Goal: Task Accomplishment & Management: Use online tool/utility

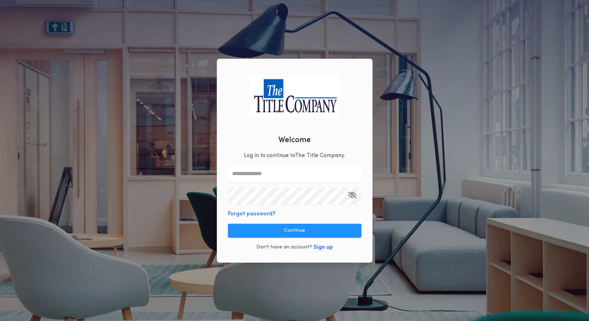
type input "**********"
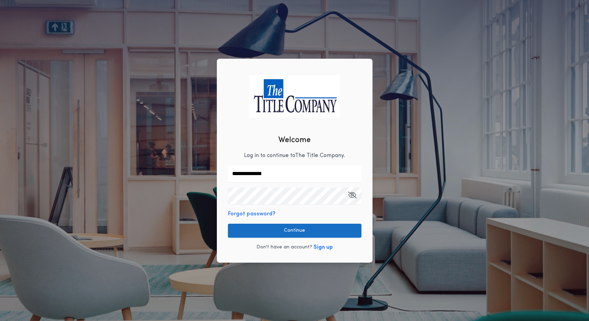
click at [297, 233] on button "Continue" at bounding box center [294, 231] width 133 height 14
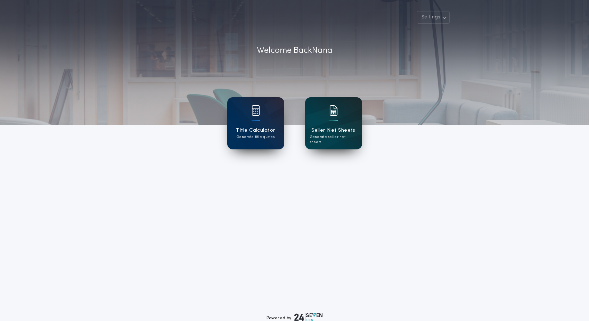
click at [337, 115] on img at bounding box center [333, 110] width 8 height 10
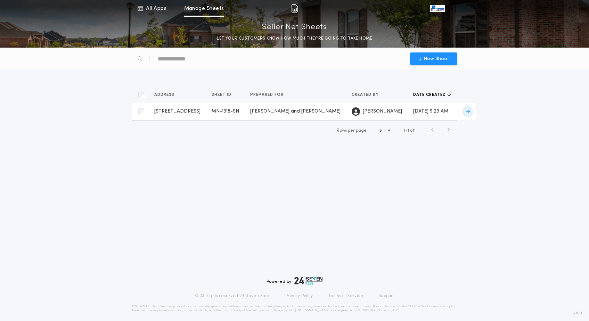
click at [200, 108] on div "[STREET_ADDRESS]-SN Prepared for" at bounding box center [177, 111] width 46 height 7
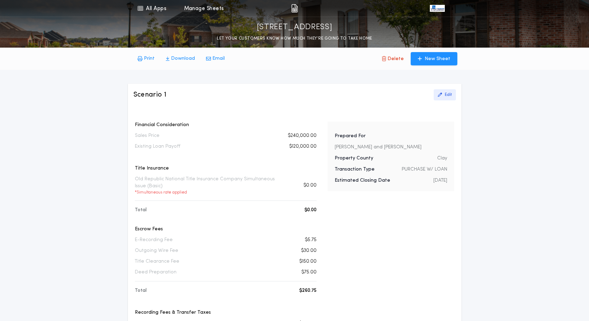
click at [440, 98] on button "Edit" at bounding box center [445, 94] width 22 height 11
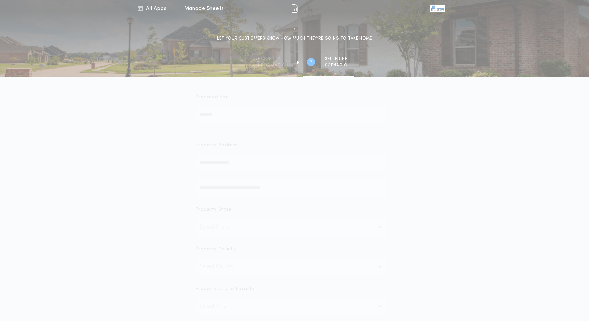
type input "********"
type input "**********"
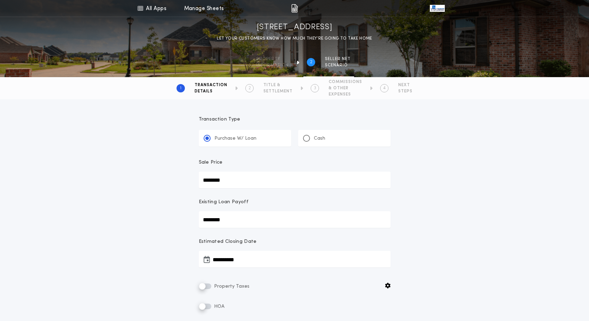
click at [232, 184] on input "********" at bounding box center [295, 180] width 192 height 17
type input "********"
click at [163, 224] on div "**********" at bounding box center [294, 257] width 589 height 316
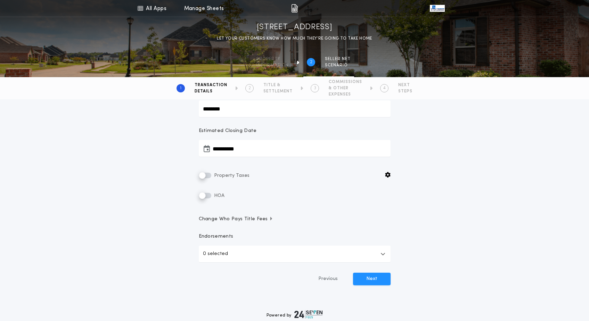
scroll to position [119, 0]
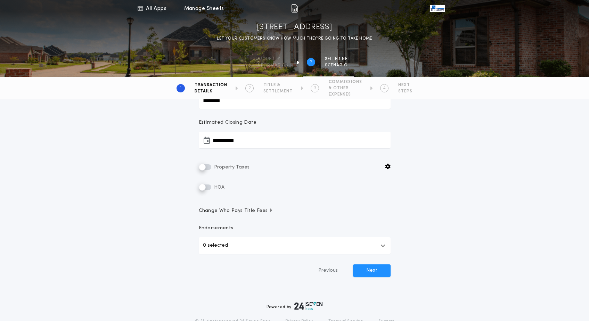
click at [249, 142] on button "**********" at bounding box center [295, 140] width 192 height 17
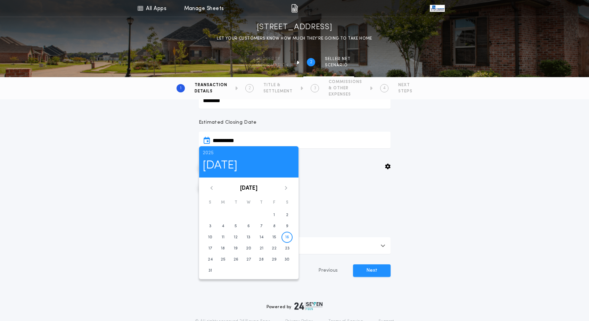
click at [285, 188] on icon at bounding box center [286, 188] width 4 height 4
click at [278, 216] on button "3" at bounding box center [274, 215] width 11 height 11
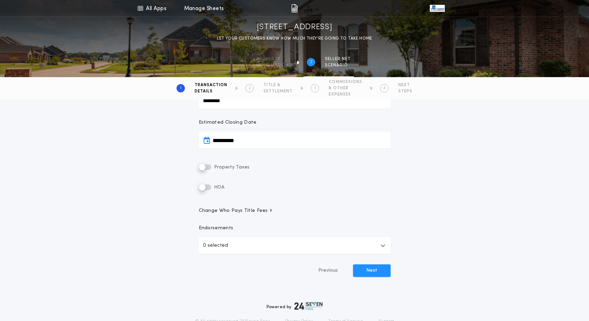
type input "**********"
click at [209, 163] on div "**********" at bounding box center [294, 143] width 208 height 308
click at [210, 169] on body "**********" at bounding box center [294, 116] width 589 height 471
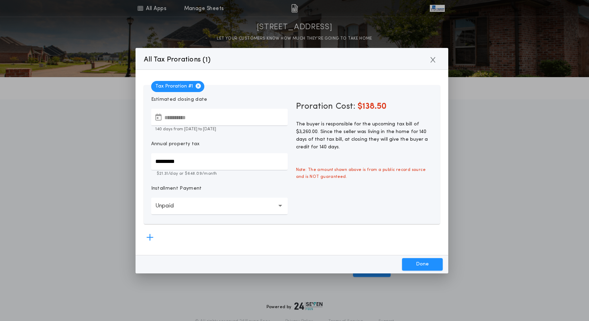
click at [179, 206] on p "Unpaid" at bounding box center [170, 206] width 30 height 8
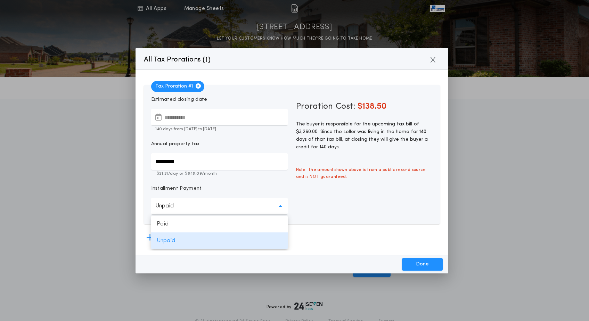
click at [324, 188] on div "Proration Cost: $138.50 The buyer is responsible for the upcoming tax bill of $…" at bounding box center [364, 154] width 145 height 127
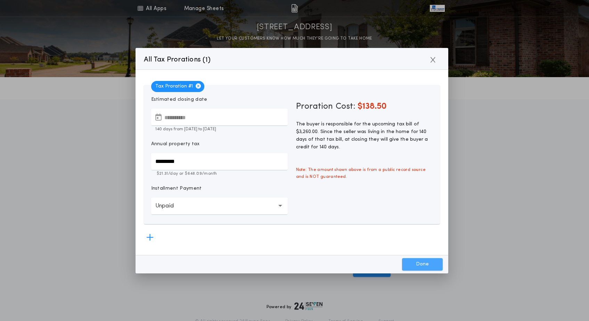
click at [411, 261] on button "Done" at bounding box center [422, 264] width 41 height 13
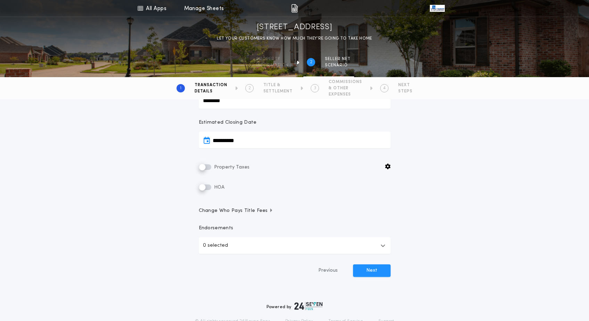
type input "*********"
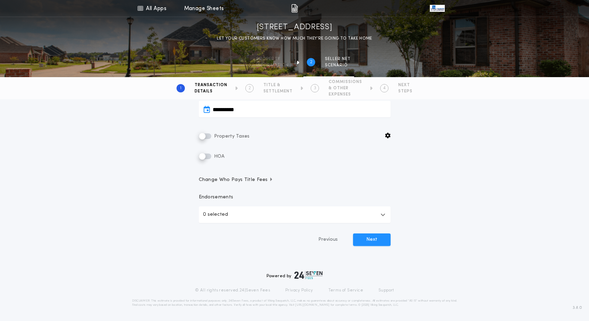
scroll to position [150, 0]
click at [246, 180] on span "Change Who Pays Title Fees" at bounding box center [236, 180] width 75 height 7
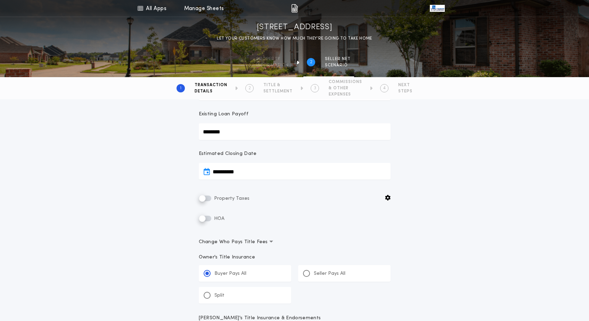
scroll to position [42, 0]
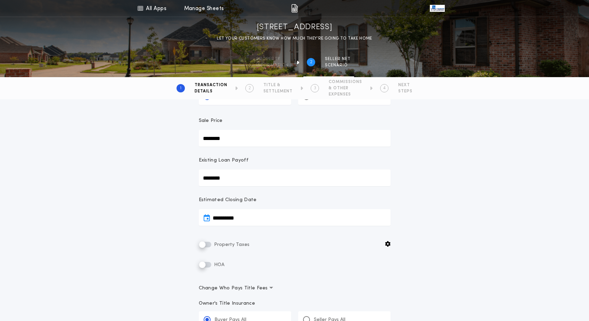
click at [265, 288] on span "Change Who Pays Title Fees" at bounding box center [236, 288] width 75 height 7
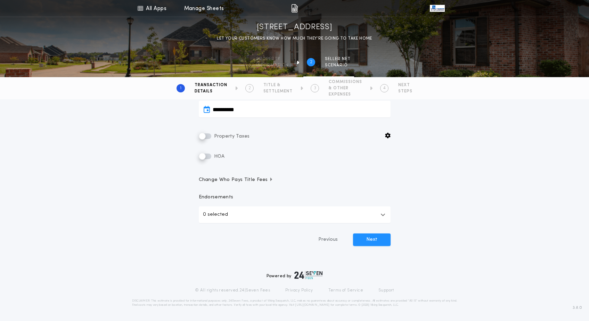
scroll to position [150, 0]
click at [262, 214] on button "0 selected" at bounding box center [295, 214] width 192 height 17
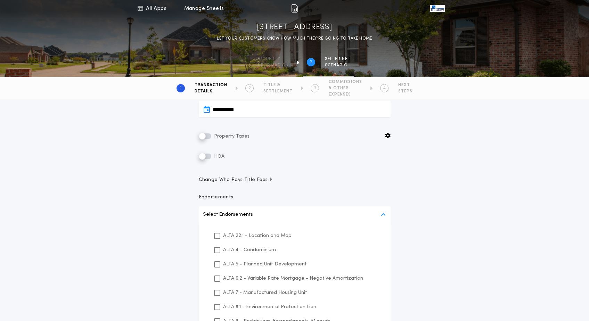
click at [263, 179] on span "Change Who Pays Title Fees" at bounding box center [236, 180] width 75 height 7
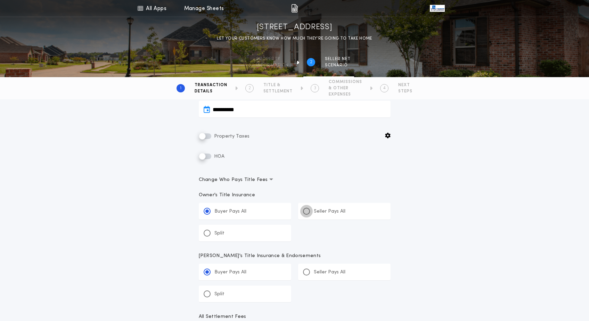
click at [310, 212] on div at bounding box center [306, 211] width 7 height 7
click at [0, 0] on input "*****" at bounding box center [0, 0] width 0 height 0
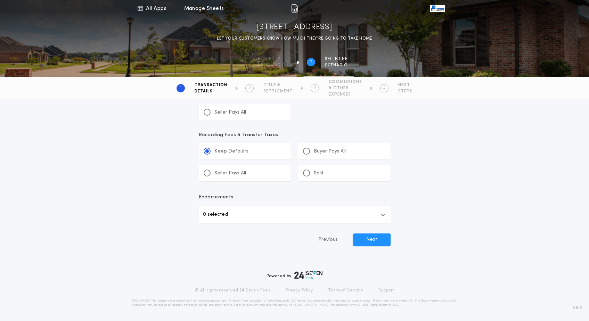
scroll to position [393, 0]
click at [371, 243] on button "Next" at bounding box center [372, 239] width 38 height 13
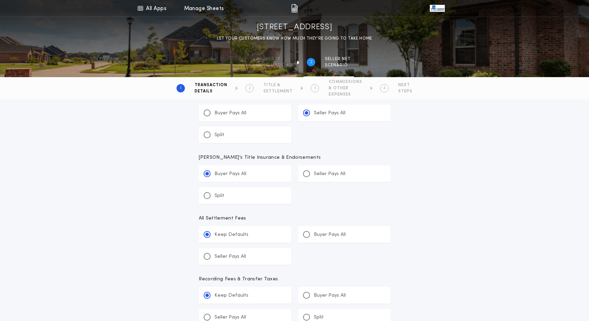
scroll to position [206, 0]
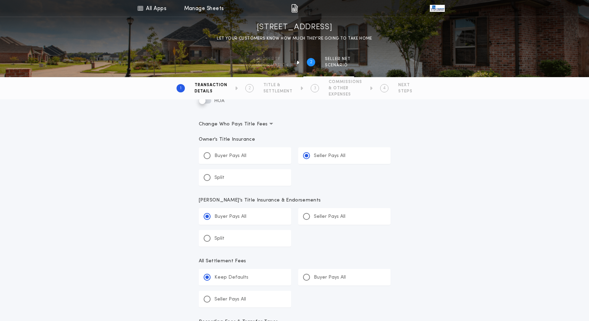
click at [252, 157] on div "Buyer Pays All" at bounding box center [245, 155] width 92 height 17
click at [0, 0] on input "******" at bounding box center [0, 0] width 0 height 0
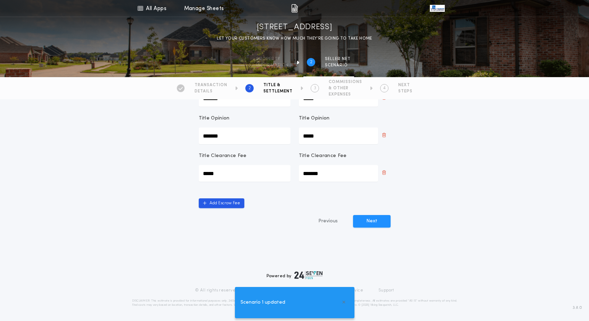
scroll to position [361, 0]
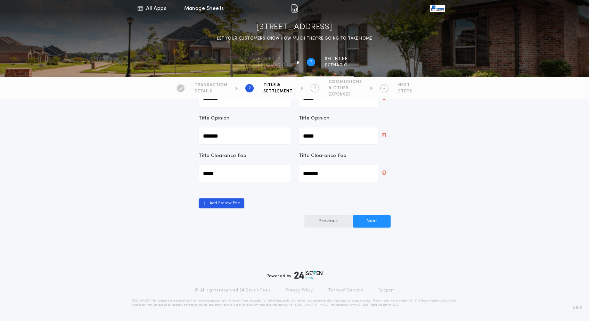
click at [337, 217] on button "Previous" at bounding box center [327, 221] width 47 height 13
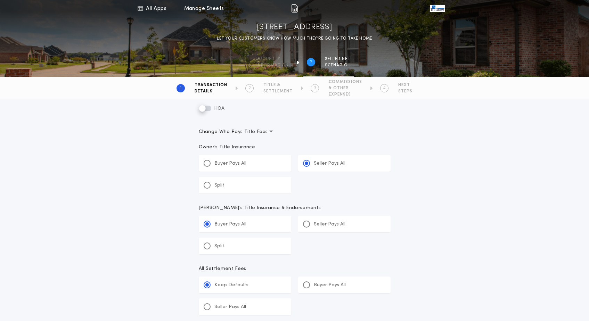
scroll to position [205, 0]
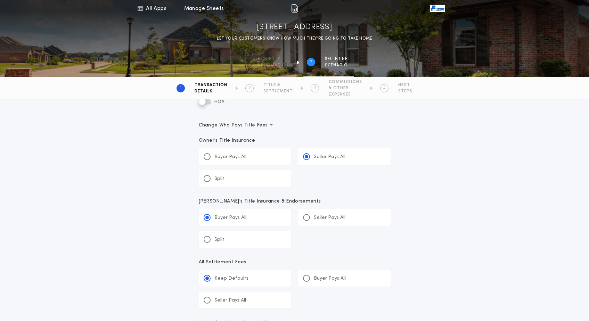
click at [246, 157] on div "Buyer Pays All" at bounding box center [245, 156] width 92 height 17
click at [0, 0] on input "******" at bounding box center [0, 0] width 0 height 0
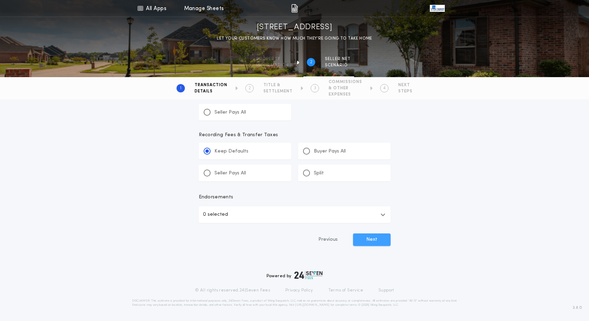
scroll to position [393, 0]
click at [371, 243] on button "Next" at bounding box center [372, 239] width 38 height 13
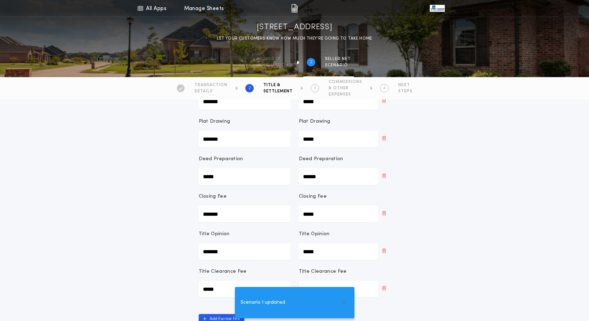
scroll to position [326, 0]
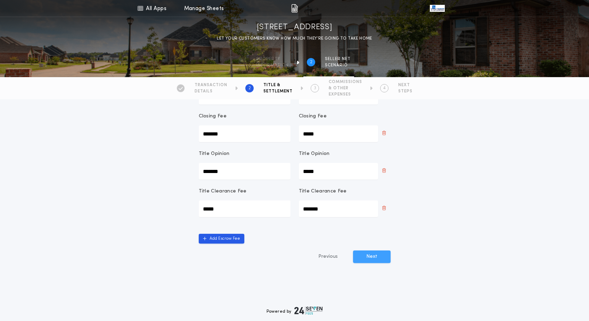
click at [368, 257] on button "Next" at bounding box center [372, 257] width 38 height 13
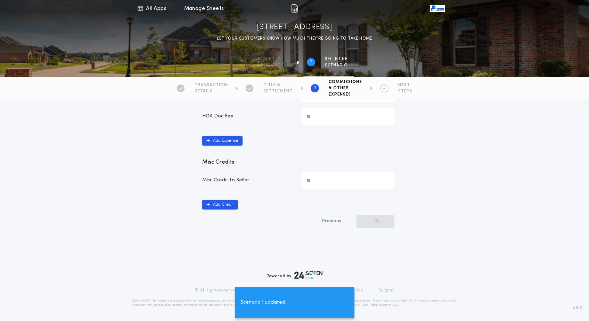
type input "*******"
type input "*****"
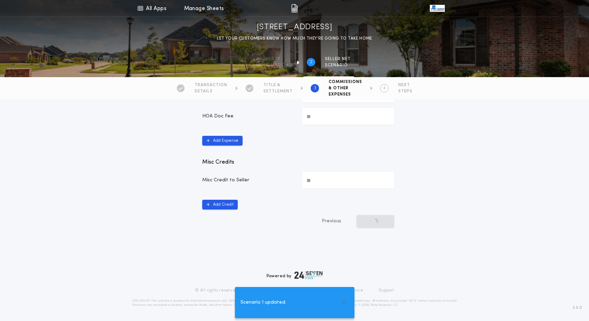
type input "*****"
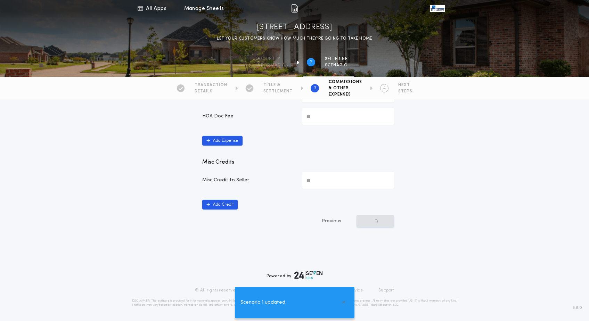
type input "*****"
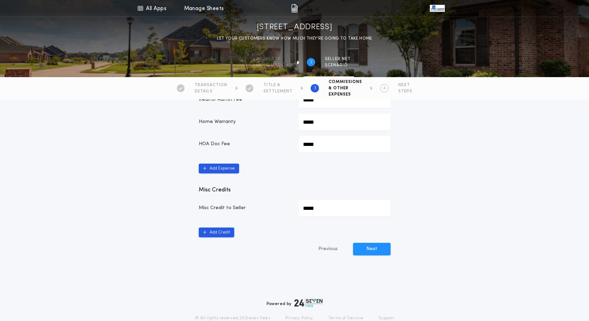
scroll to position [356, 0]
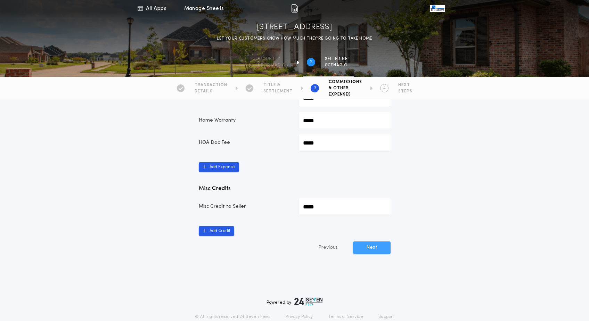
click at [371, 252] on button "Next" at bounding box center [372, 247] width 38 height 13
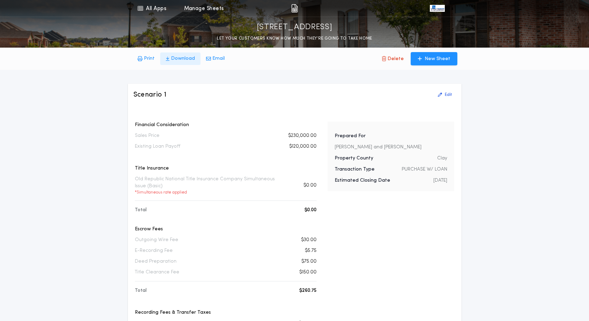
click at [178, 61] on p "Download" at bounding box center [183, 58] width 24 height 7
click at [448, 307] on div "Prepared For [PERSON_NAME] and [PERSON_NAME] Property County Clay Transaction T…" at bounding box center [391, 305] width 127 height 366
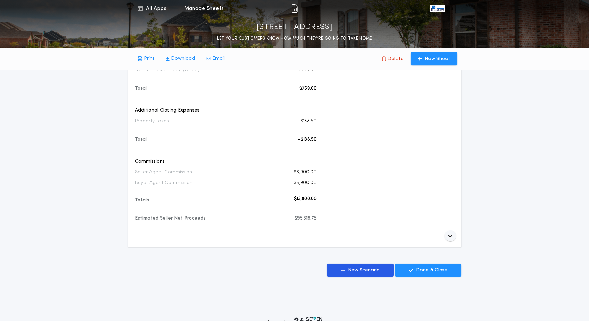
scroll to position [299, 0]
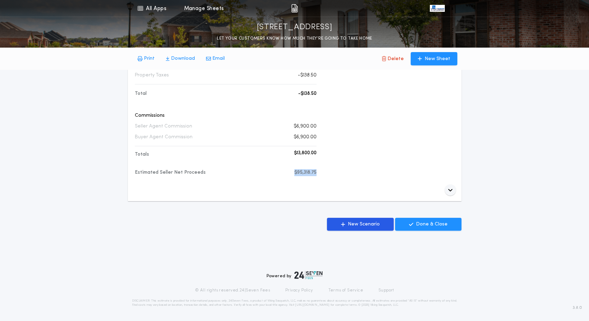
drag, startPoint x: 318, startPoint y: 173, endPoint x: 284, endPoint y: 172, distance: 34.7
click at [284, 172] on div "Financial Consideration Sales Price $230,000.00 Existing Loan Payoff $120,000.0…" at bounding box center [294, 5] width 322 height 366
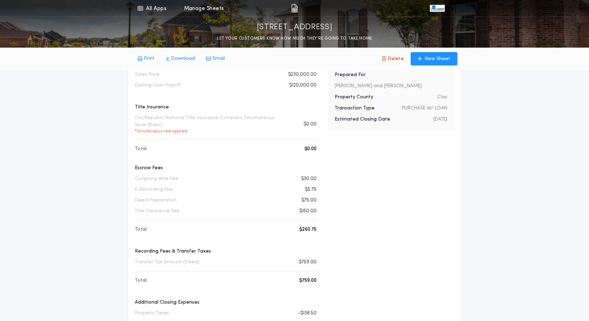
click at [331, 223] on div "Prepared For [PERSON_NAME] and [PERSON_NAME] Property County Clay Transaction T…" at bounding box center [391, 243] width 127 height 366
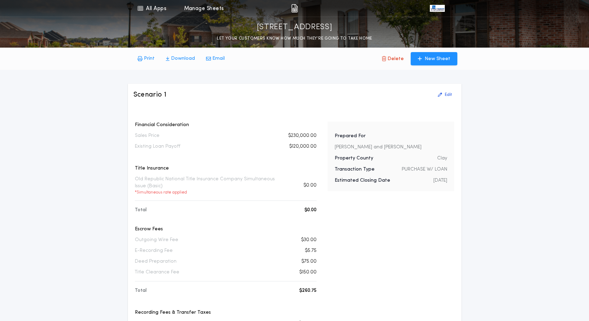
scroll to position [0, 0]
drag, startPoint x: 286, startPoint y: 132, endPoint x: 303, endPoint y: 165, distance: 37.4
click at [304, 165] on div "Financial Consideration Sales Price $230,000.00 Existing Loan Payoff $120,000.0…" at bounding box center [226, 285] width 182 height 326
click at [325, 210] on div "Financial Consideration Sales Price $230,000.00 Existing Loan Payoff $120,000.0…" at bounding box center [294, 305] width 322 height 366
drag, startPoint x: 318, startPoint y: 149, endPoint x: 136, endPoint y: 136, distance: 182.6
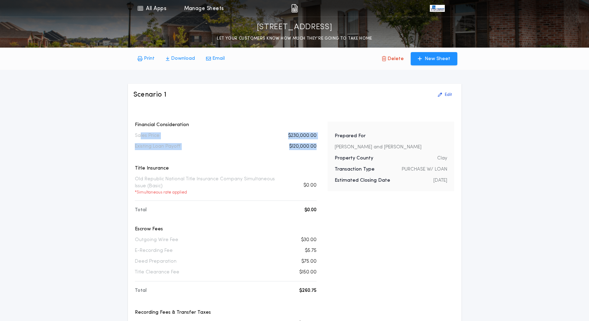
click at [136, 136] on div "Financial Consideration Sales Price $230,000.00 Existing Loan Payoff $120,000.0…" at bounding box center [225, 305] width 184 height 366
click at [136, 136] on p "Sales Price" at bounding box center [147, 135] width 25 height 7
drag, startPoint x: 137, startPoint y: 136, endPoint x: 267, endPoint y: 138, distance: 130.0
click at [267, 138] on div "Sales Price $230,000.00" at bounding box center [226, 135] width 182 height 7
click at [271, 140] on div "Financial Consideration Sales Price $230,000.00 Existing Loan Payoff $120,000.0…" at bounding box center [226, 285] width 182 height 326
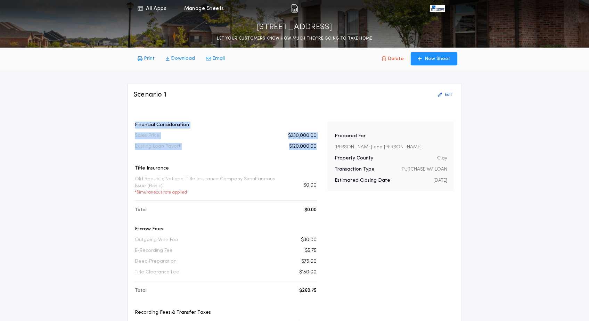
drag, startPoint x: 321, startPoint y: 146, endPoint x: 130, endPoint y: 119, distance: 193.0
click at [130, 120] on div "Scenario 1 Edit Financial Consideration Sales Price $230,000.00 Existing Loan P…" at bounding box center [295, 292] width 334 height 417
click at [130, 119] on div "Scenario 1 Edit Financial Consideration Sales Price $230,000.00 Existing Loan P…" at bounding box center [295, 292] width 334 height 417
drag, startPoint x: 132, startPoint y: 122, endPoint x: 304, endPoint y: 152, distance: 174.2
click at [304, 152] on div "Scenario 1 Edit Financial Consideration Sales Price $230,000.00 Existing Loan P…" at bounding box center [295, 292] width 334 height 417
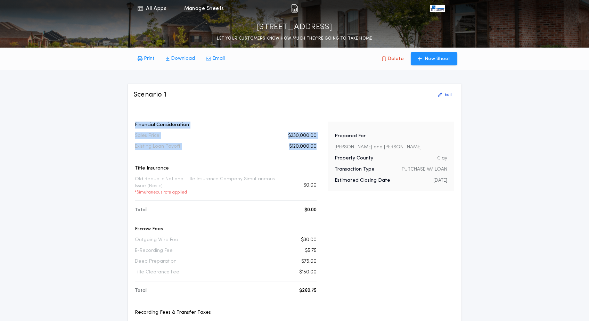
click at [304, 152] on div "Financial Consideration Sales Price $230,000.00 Existing Loan Payoff $120,000.0…" at bounding box center [226, 285] width 182 height 326
drag, startPoint x: 133, startPoint y: 93, endPoint x: 251, endPoint y: 167, distance: 139.5
click at [251, 167] on p "Title Insurance" at bounding box center [226, 168] width 182 height 7
drag, startPoint x: 134, startPoint y: 124, endPoint x: 315, endPoint y: 155, distance: 183.8
click at [315, 155] on div "Financial Consideration Sales Price $230,000.00 Existing Loan Payoff $120,000.0…" at bounding box center [226, 285] width 182 height 326
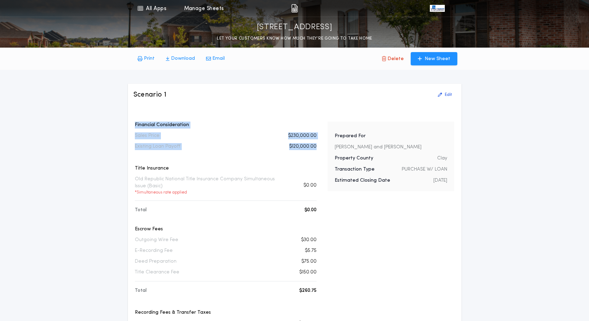
click at [315, 155] on div "Financial Consideration Sales Price $230,000.00 Existing Loan Payoff $120,000.0…" at bounding box center [226, 285] width 182 height 326
drag, startPoint x: 138, startPoint y: 125, endPoint x: 316, endPoint y: 143, distance: 179.2
click at [316, 143] on p "$120,000.00" at bounding box center [302, 146] width 27 height 7
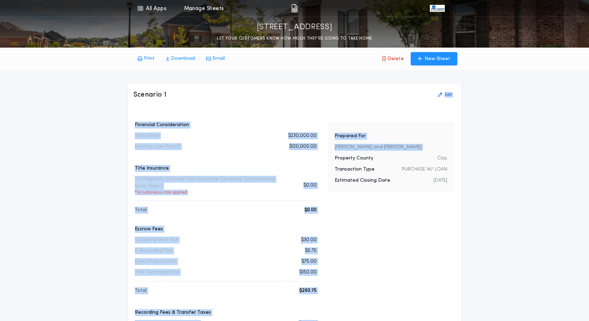
drag, startPoint x: 323, startPoint y: 146, endPoint x: 148, endPoint y: 100, distance: 181.0
click at [149, 100] on div "Scenario 1 Edit Financial Consideration Sales Price $230,000.00 Existing Loan P…" at bounding box center [295, 292] width 334 height 417
click at [148, 100] on div "Scenario 1 Edit" at bounding box center [294, 94] width 322 height 11
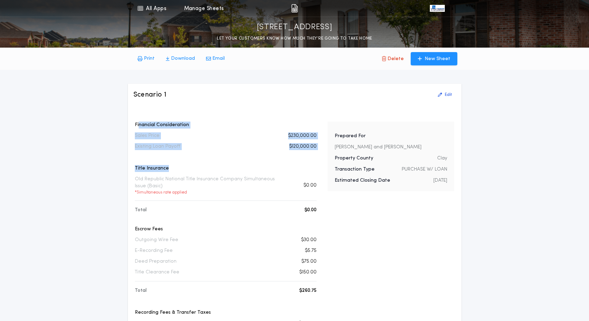
drag, startPoint x: 139, startPoint y: 122, endPoint x: 321, endPoint y: 175, distance: 189.6
click at [318, 172] on div "Financial Consideration Sales Price $230,000.00 Existing Loan Payoff $120,000.0…" at bounding box center [294, 305] width 322 height 366
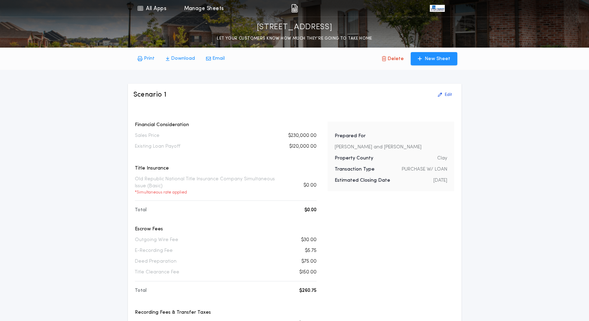
click at [321, 175] on div "Financial Consideration Sales Price $230,000.00 Existing Loan Payoff $120,000.0…" at bounding box center [294, 305] width 322 height 366
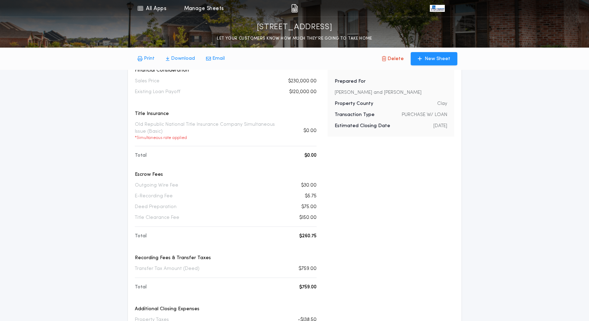
scroll to position [31, 0]
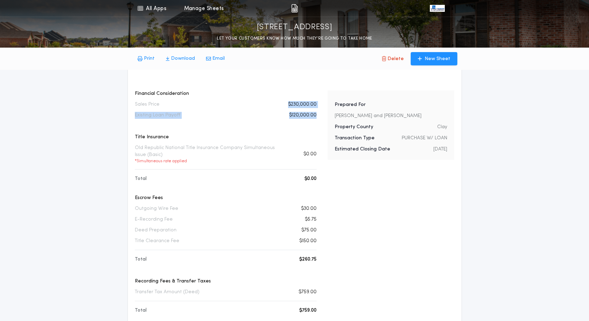
drag, startPoint x: 289, startPoint y: 104, endPoint x: 299, endPoint y: 122, distance: 21.0
click at [299, 122] on div "Financial Consideration Sales Price $230,000.00 Existing Loan Payoff $120,000.0…" at bounding box center [226, 253] width 182 height 326
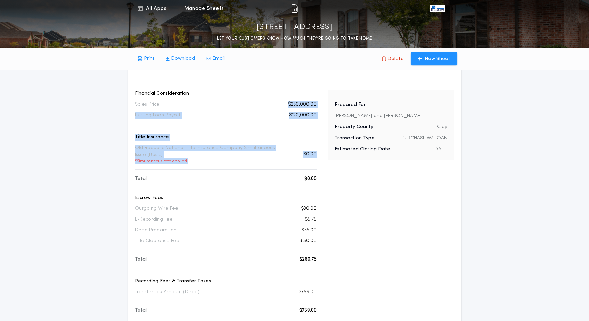
drag, startPoint x: 286, startPoint y: 102, endPoint x: 315, endPoint y: 162, distance: 67.4
click at [315, 162] on div "Financial Consideration Sales Price $230,000.00 Existing Loan Payoff $120,000.0…" at bounding box center [226, 253] width 182 height 326
click at [315, 162] on div "Old Republic National Title Insurance Company Simultaneous Issue (Basic) * Simu…" at bounding box center [226, 154] width 182 height 19
